Goal: Task Accomplishment & Management: Use online tool/utility

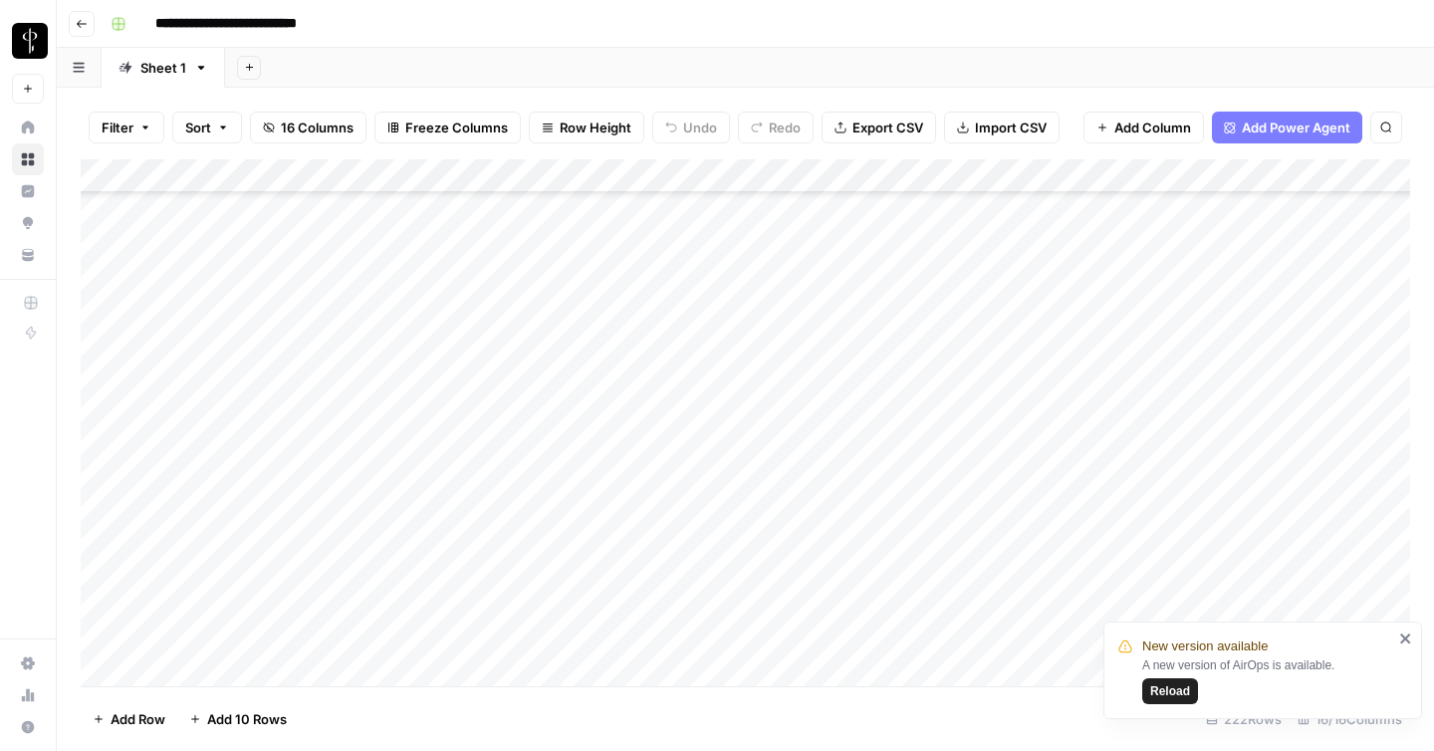
scroll to position [6533, 0]
click at [81, 28] on icon "button" at bounding box center [82, 24] width 12 height 12
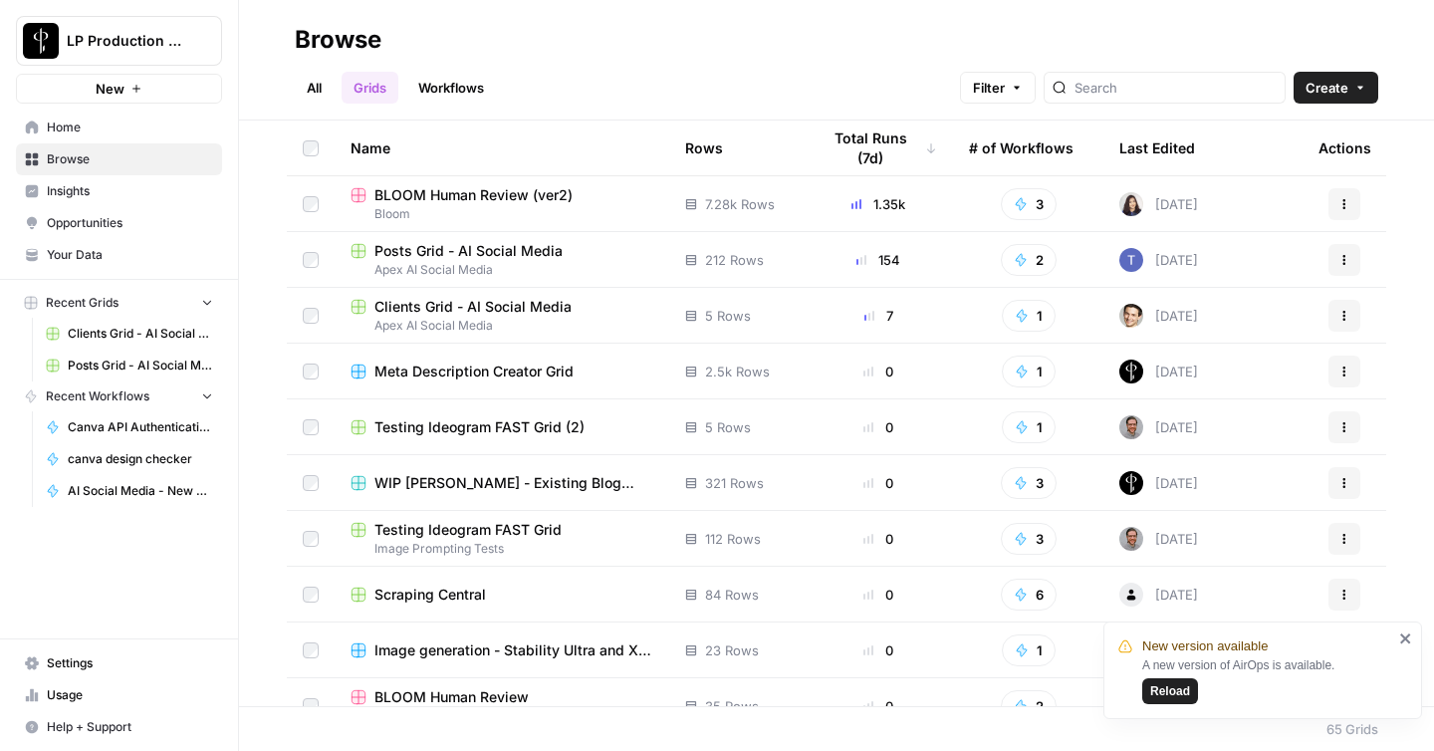
click at [116, 160] on span "Browse" at bounding box center [130, 159] width 166 height 18
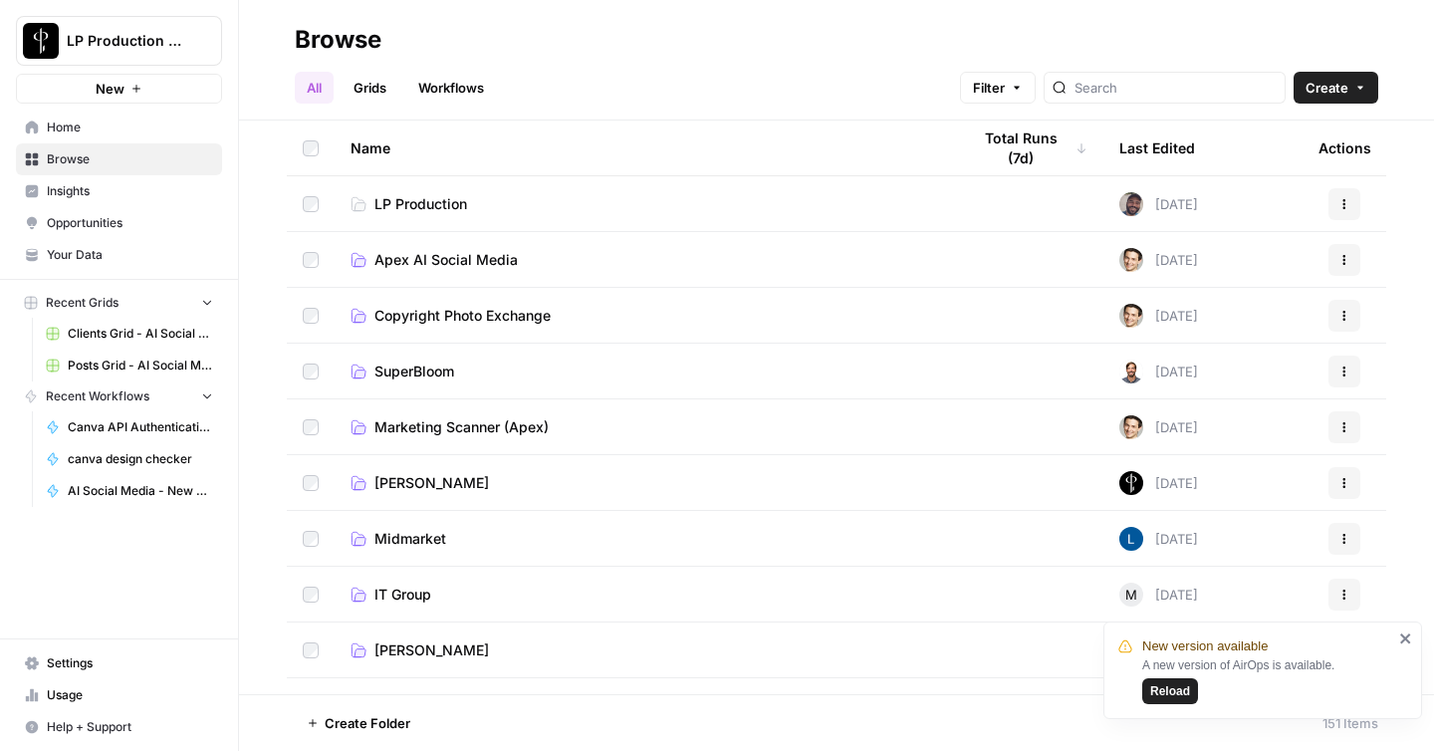
click at [430, 245] on td "Apex AI Social Media" at bounding box center [644, 259] width 619 height 55
click at [433, 255] on span "Apex AI Social Media" at bounding box center [445, 260] width 143 height 20
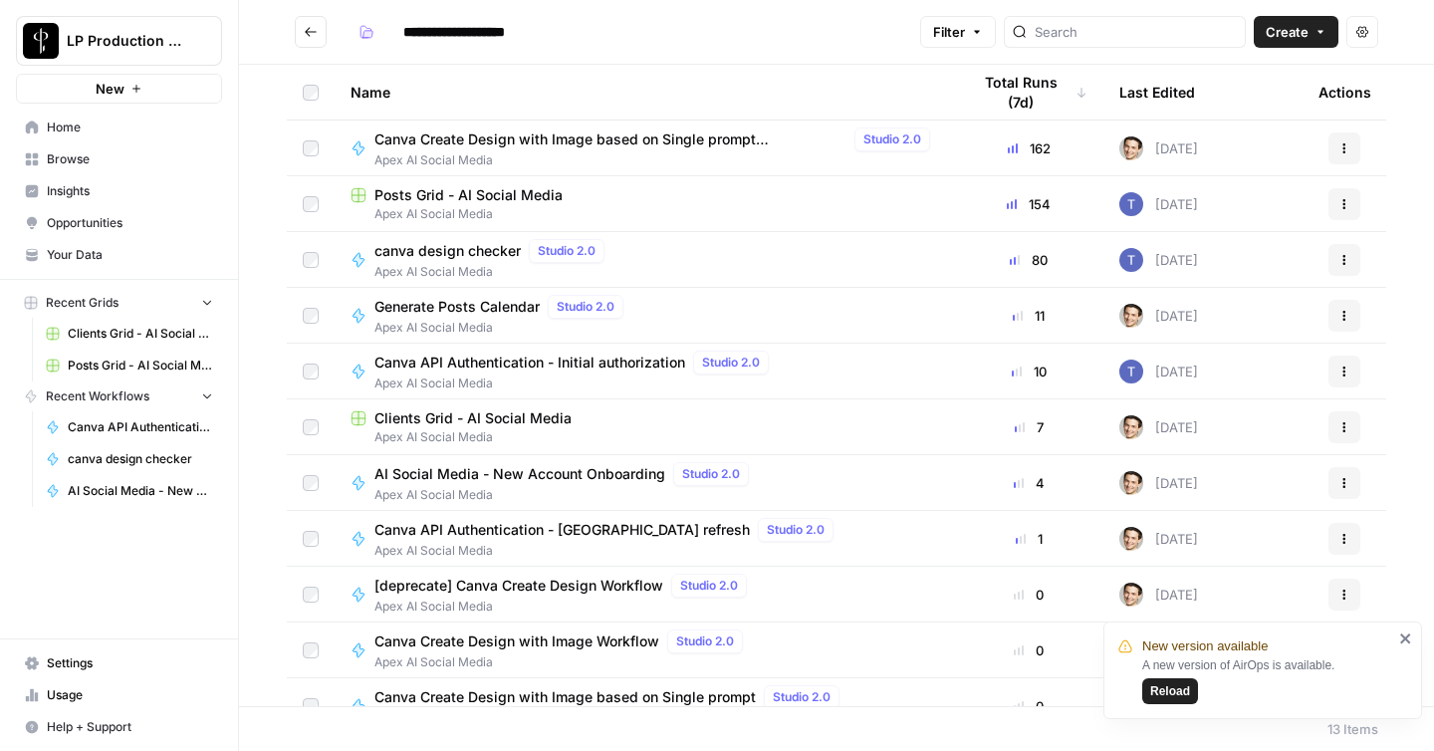
click at [411, 428] on span "Apex AI Social Media" at bounding box center [643, 437] width 587 height 18
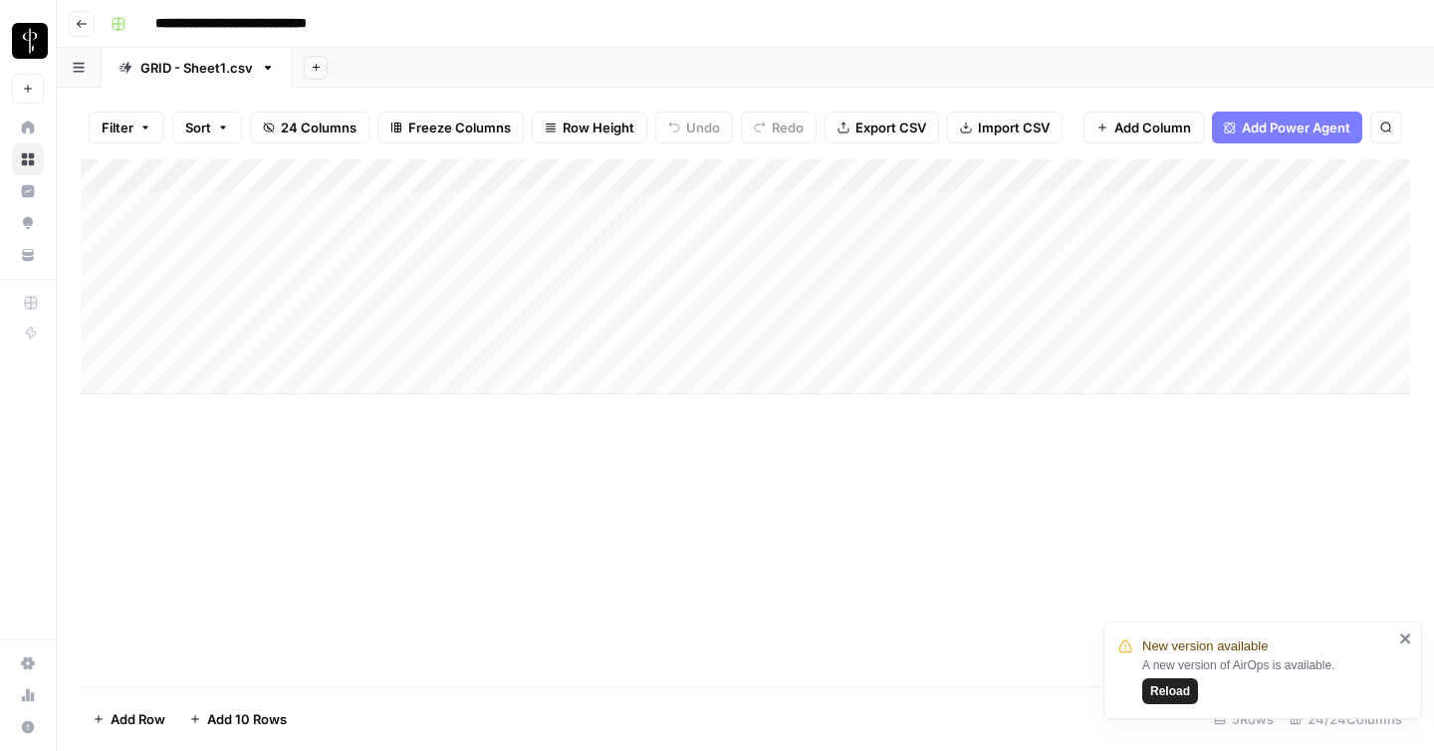
click at [1243, 249] on div "Add Column" at bounding box center [745, 276] width 1329 height 235
click at [1236, 270] on div "Add Column" at bounding box center [745, 276] width 1329 height 235
click at [1283, 233] on div "Add Column" at bounding box center [745, 276] width 1329 height 235
click at [1282, 245] on div "Add Column" at bounding box center [745, 276] width 1329 height 235
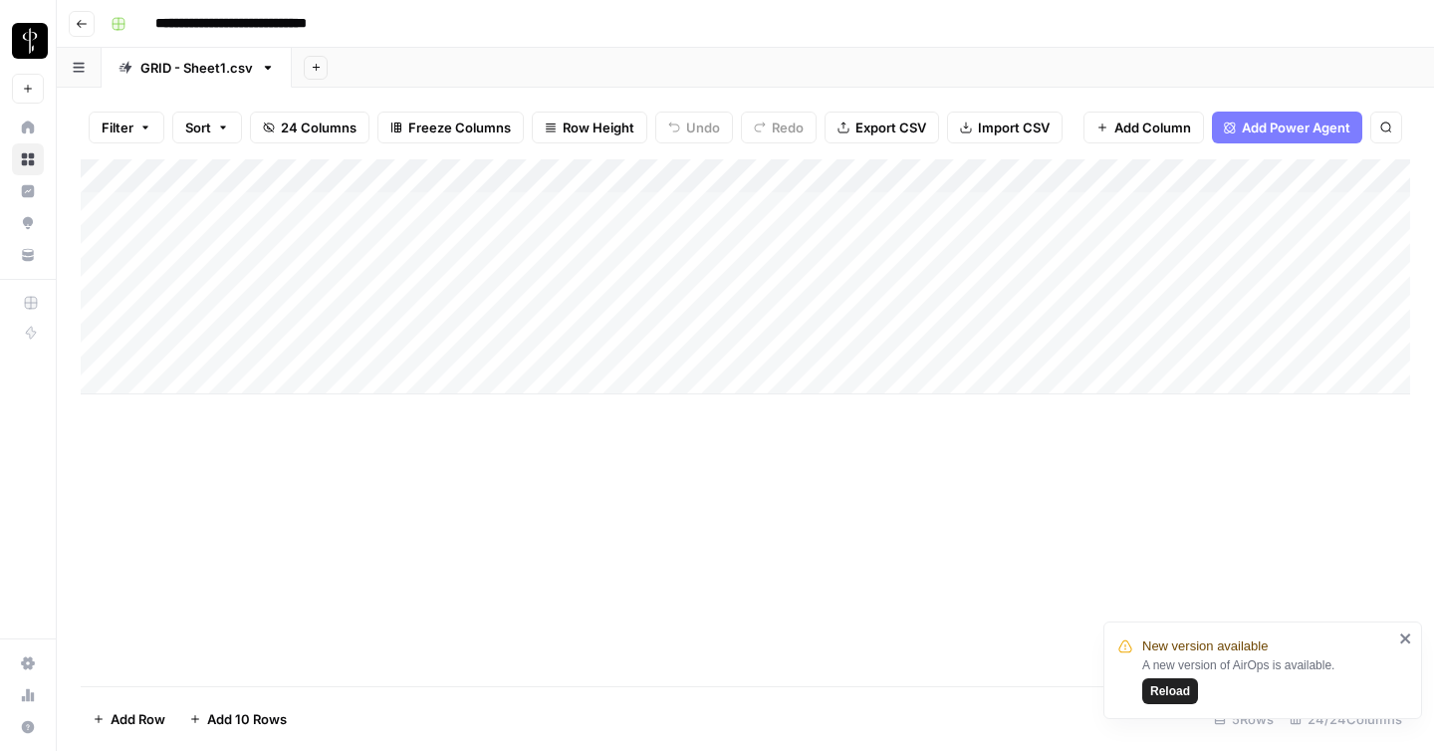
click at [1291, 218] on div "Add Column" at bounding box center [745, 276] width 1329 height 235
click at [1021, 244] on div "Add Column" at bounding box center [745, 276] width 1329 height 235
click at [1194, 270] on div "Add Column" at bounding box center [745, 276] width 1329 height 235
click at [1236, 313] on div "Add Column" at bounding box center [745, 276] width 1329 height 235
